Goal: Information Seeking & Learning: Learn about a topic

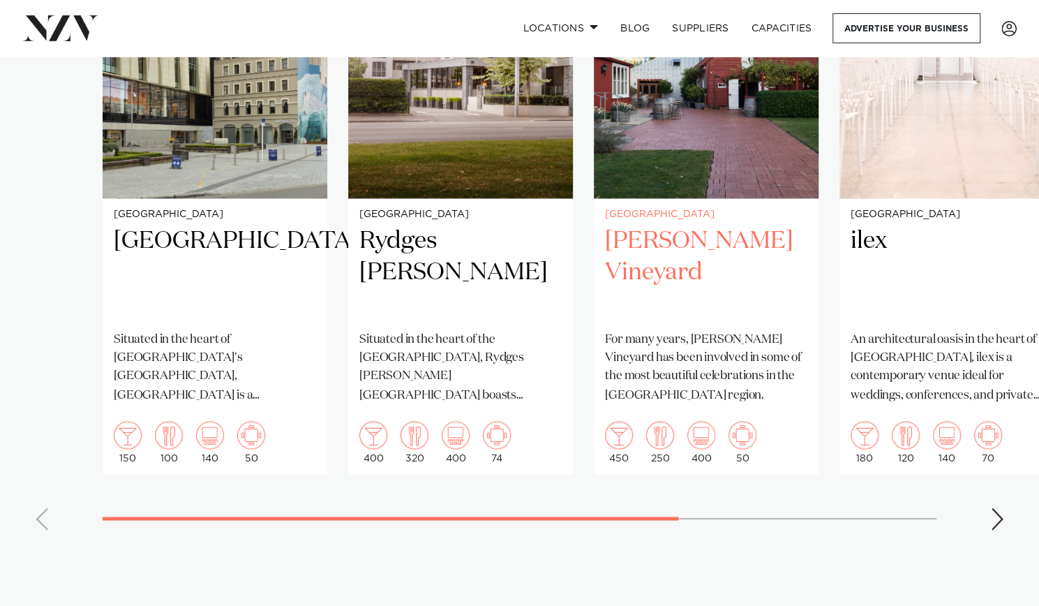
scroll to position [1164, 0]
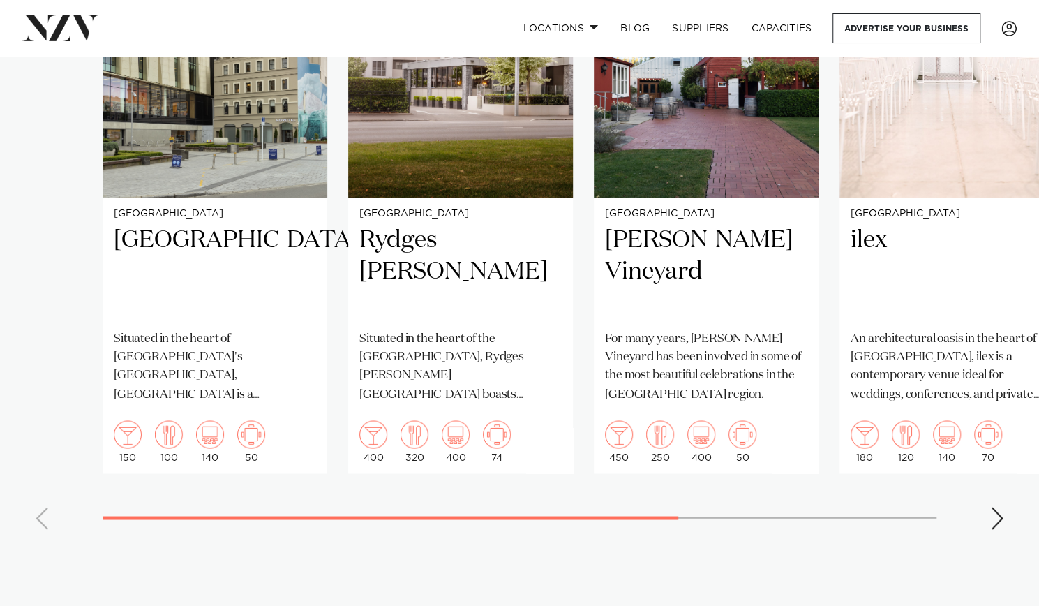
click at [997, 507] on div "Next slide" at bounding box center [997, 518] width 14 height 22
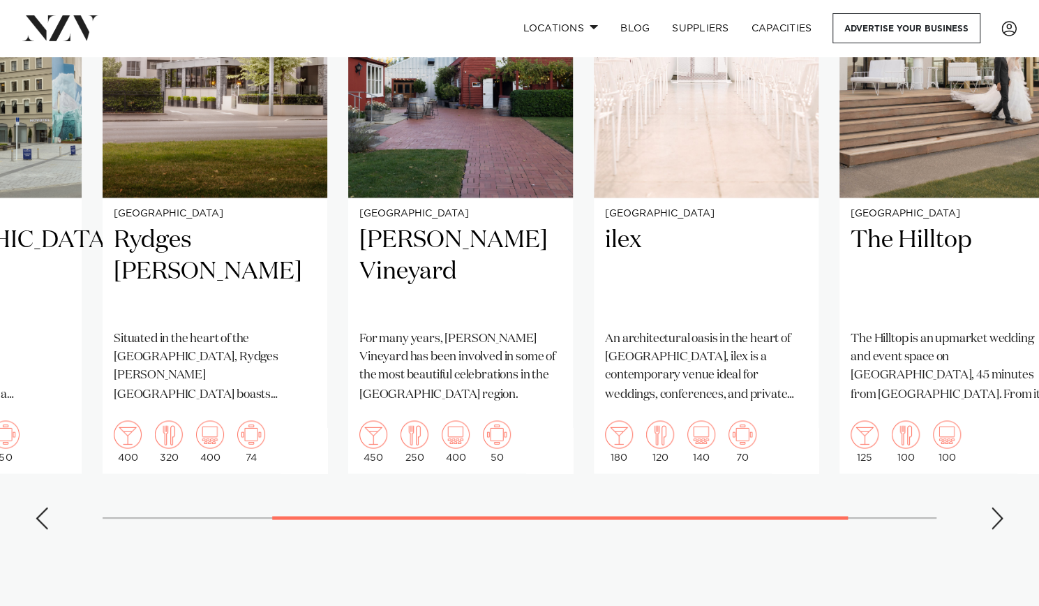
click at [997, 507] on div "Next slide" at bounding box center [997, 518] width 14 height 22
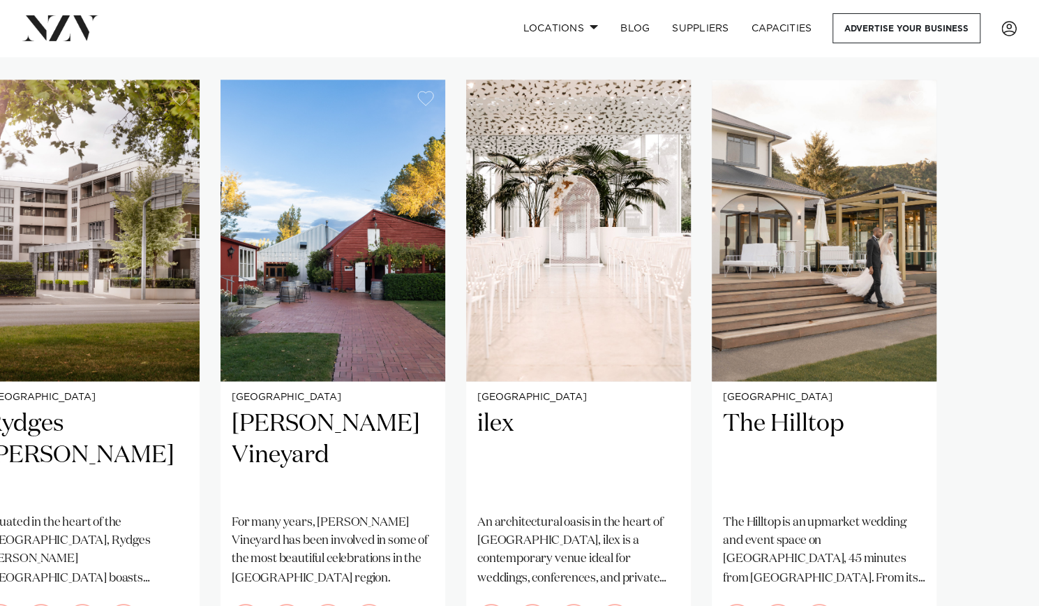
scroll to position [980, 0]
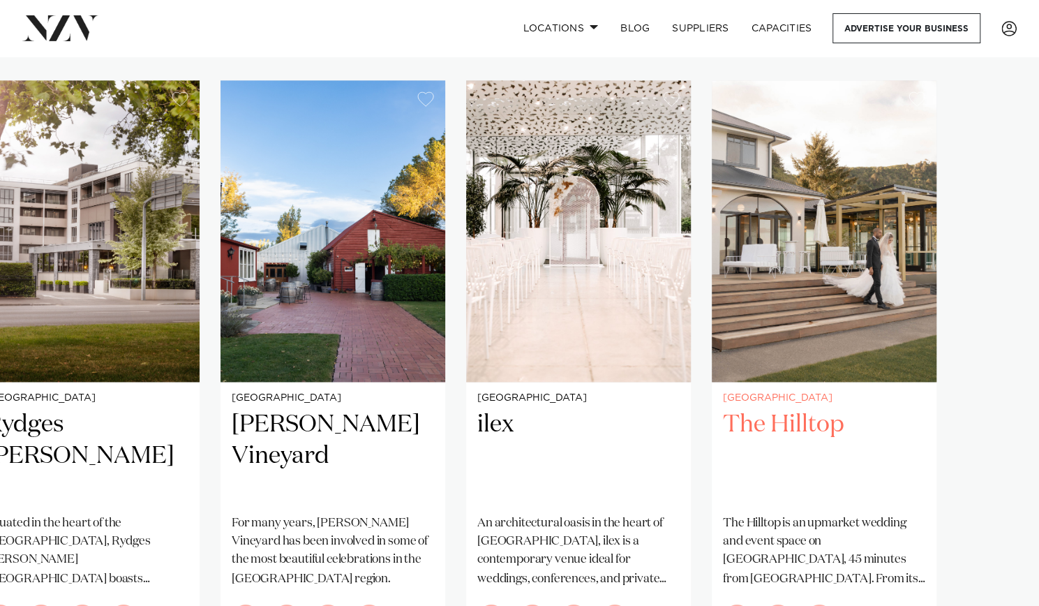
click at [808, 409] on h2 "The Hilltop" at bounding box center [824, 456] width 202 height 94
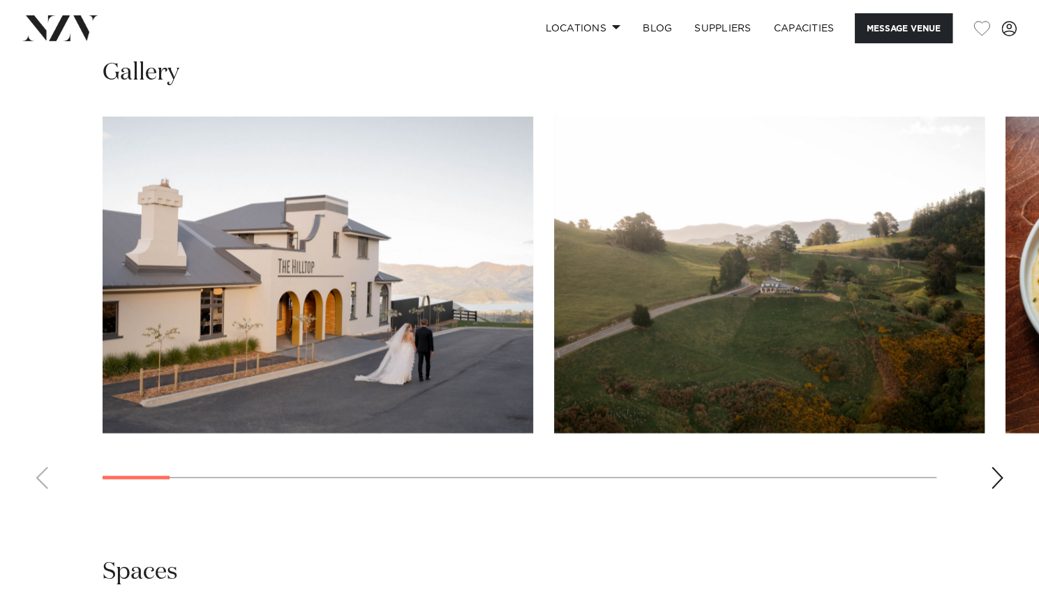
scroll to position [1254, 0]
click at [997, 466] on div "Next slide" at bounding box center [997, 477] width 14 height 22
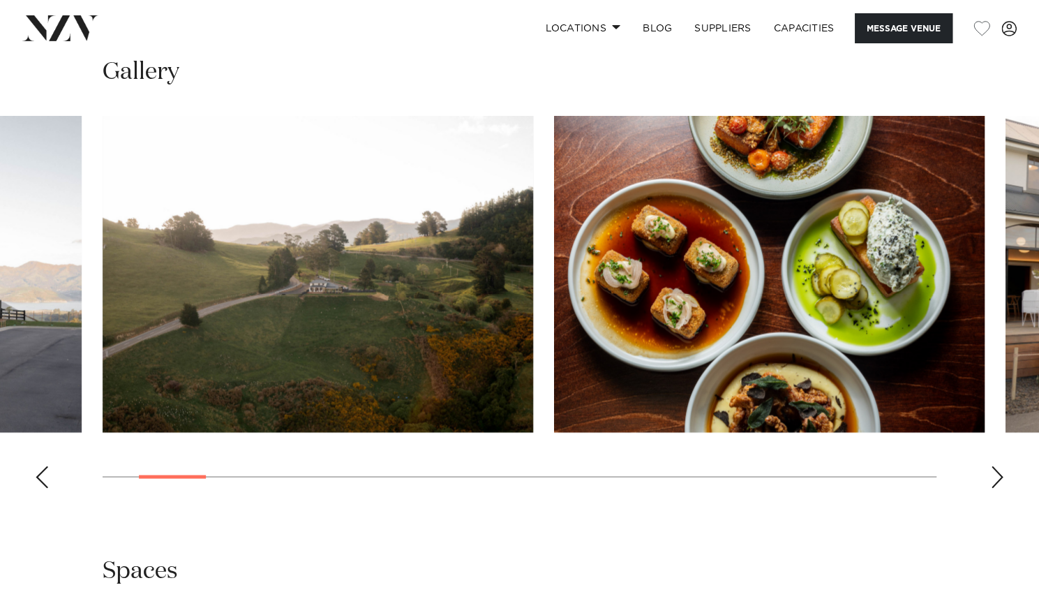
click at [997, 466] on div "Next slide" at bounding box center [997, 477] width 14 height 22
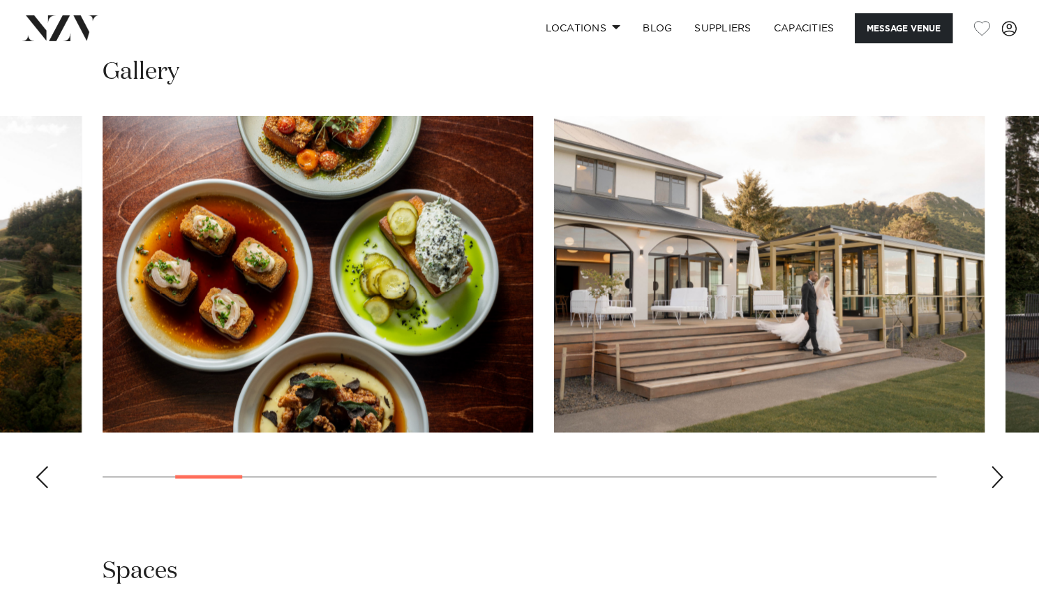
click at [997, 466] on div "Next slide" at bounding box center [997, 477] width 14 height 22
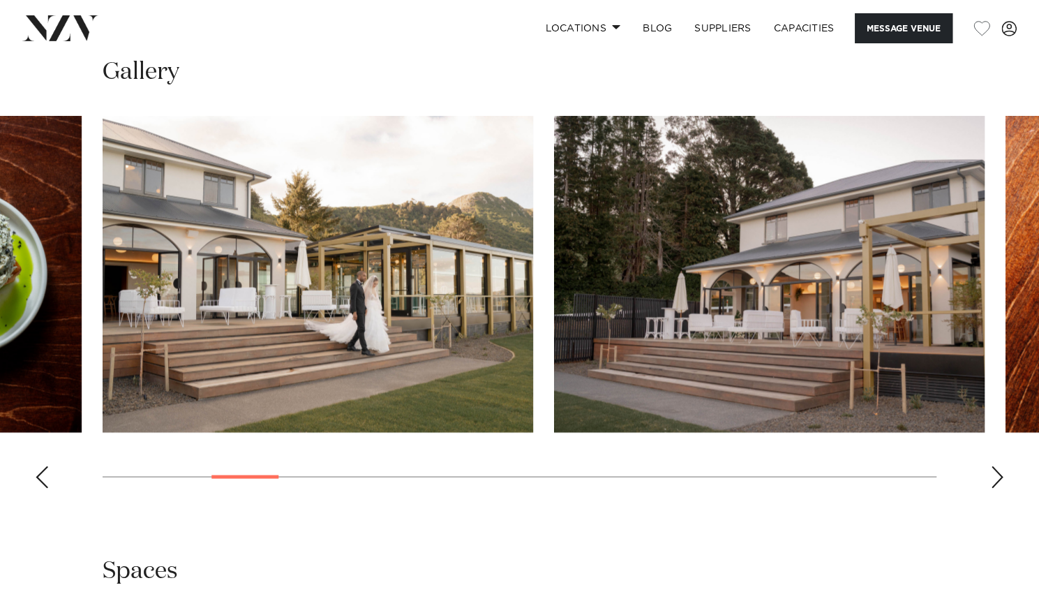
click at [997, 466] on div "Next slide" at bounding box center [997, 477] width 14 height 22
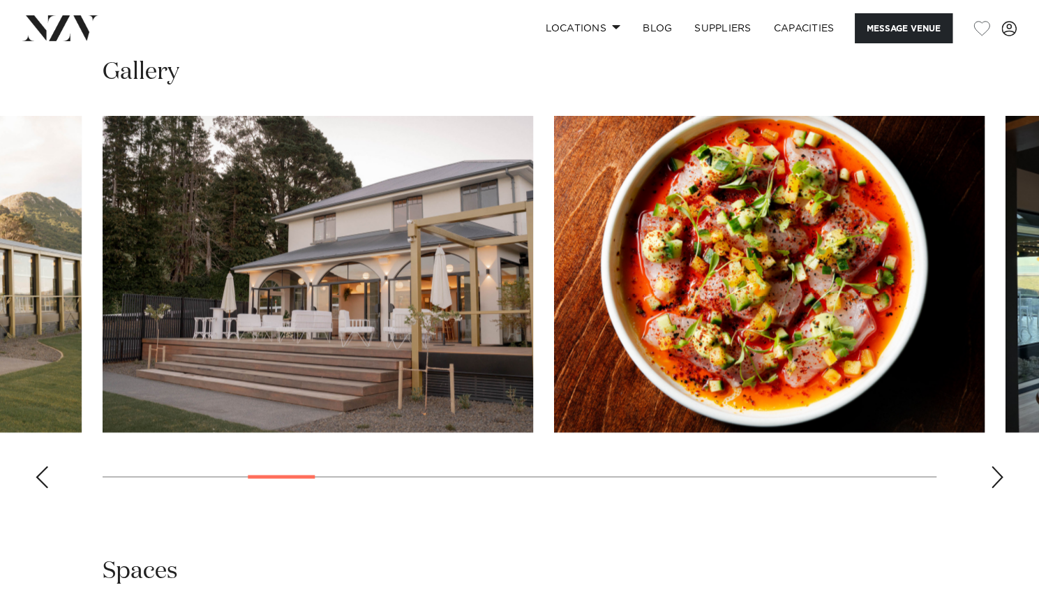
click at [997, 466] on div "Next slide" at bounding box center [997, 477] width 14 height 22
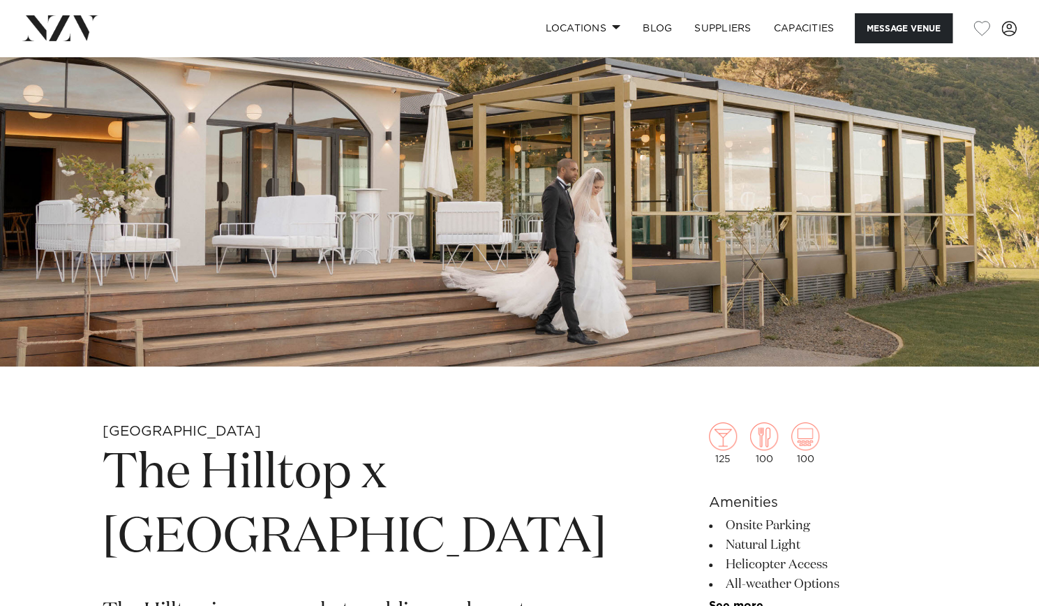
scroll to position [184, 0]
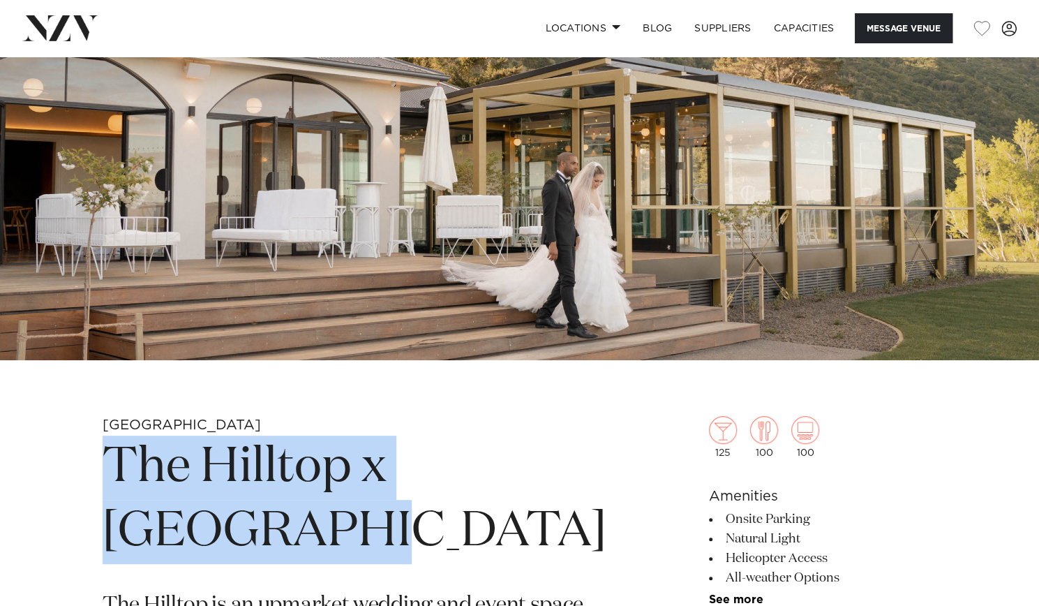
drag, startPoint x: 89, startPoint y: 454, endPoint x: 329, endPoint y: 547, distance: 257.2
copy h1 "The Hilltop x 5th Street"
